Goal: Leave review/rating: Leave review/rating

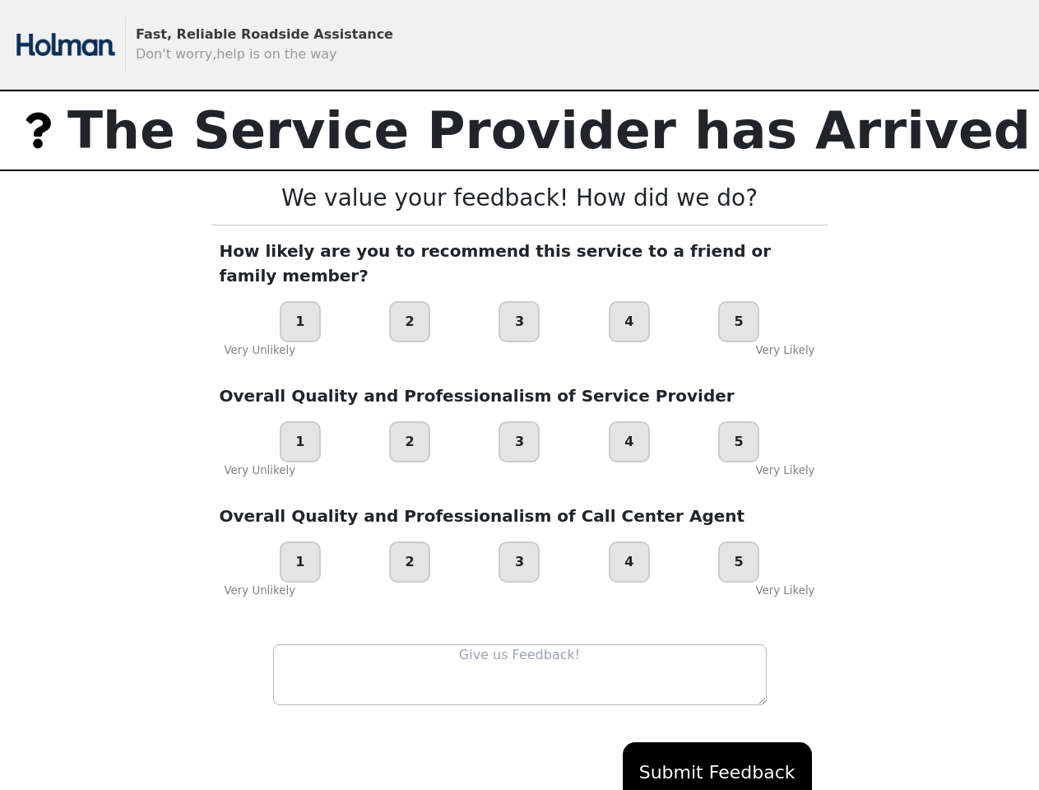
click at [519, 395] on div "Overall Quality and Professionalism of Service Provider 1 2 3 4 5 Very Unlikely…" at bounding box center [519, 430] width 617 height 95
click at [300, 301] on div "1" at bounding box center [300, 321] width 41 height 41
click at [410, 301] on div "2" at bounding box center [409, 321] width 41 height 41
click at [519, 301] on div "3" at bounding box center [519, 321] width 41 height 41
click at [630, 301] on div "4" at bounding box center [629, 321] width 41 height 41
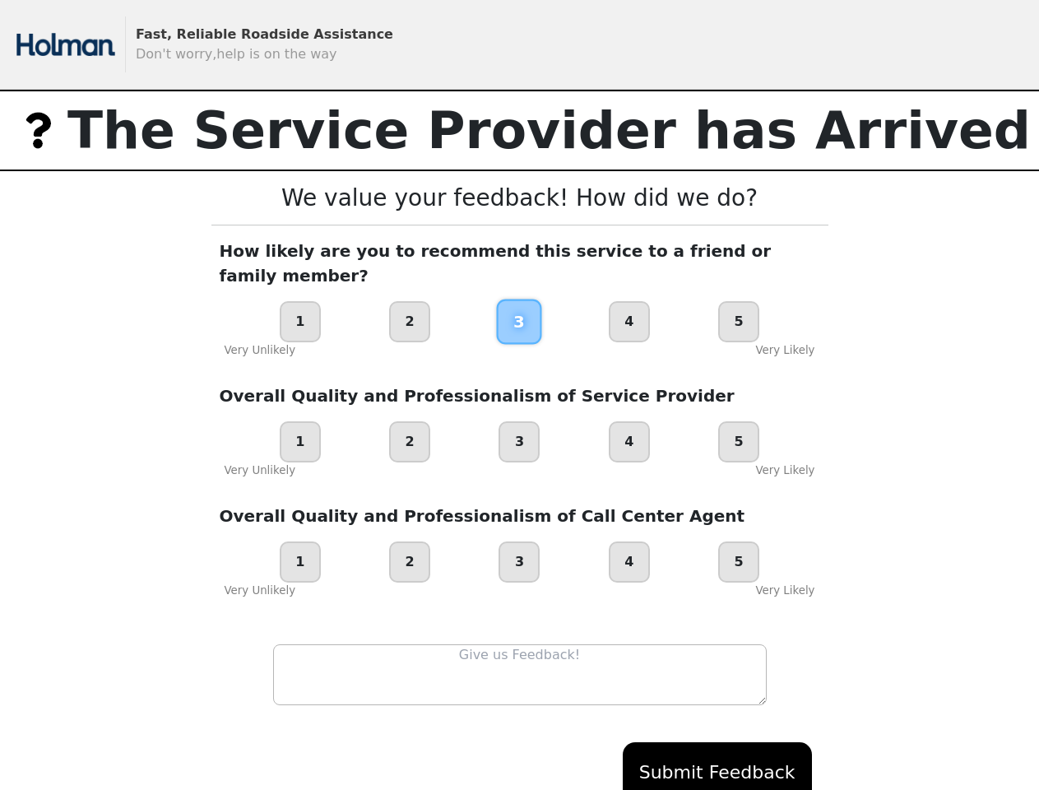
click at [739, 301] on div "5" at bounding box center [738, 321] width 41 height 41
click at [300, 421] on div "1" at bounding box center [300, 441] width 41 height 41
click at [410, 421] on div "2" at bounding box center [409, 441] width 41 height 41
click at [519, 421] on div "3" at bounding box center [519, 441] width 41 height 41
click at [630, 421] on div "4" at bounding box center [629, 441] width 41 height 41
